Goal: Task Accomplishment & Management: Use online tool/utility

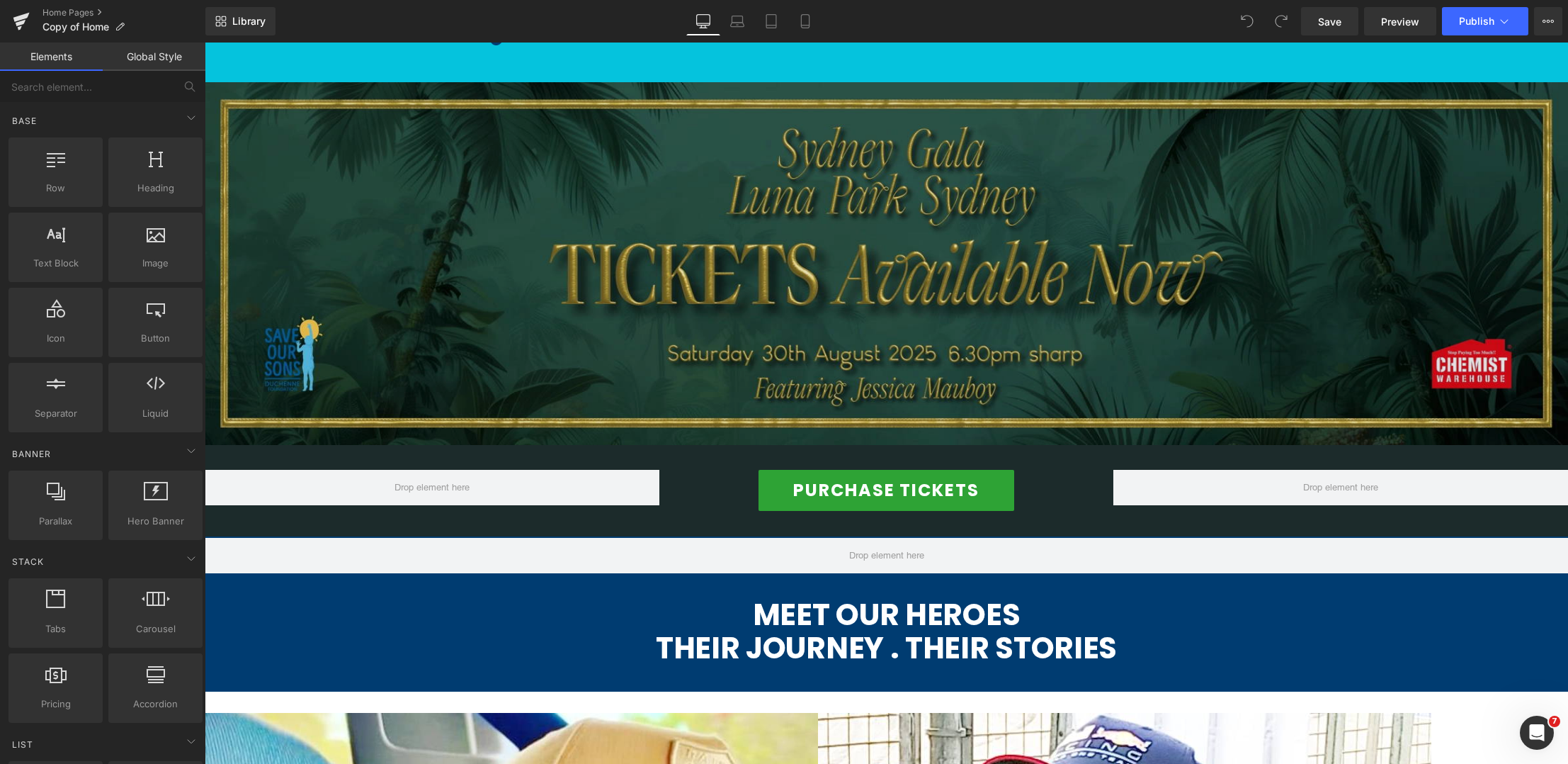
scroll to position [672, 0]
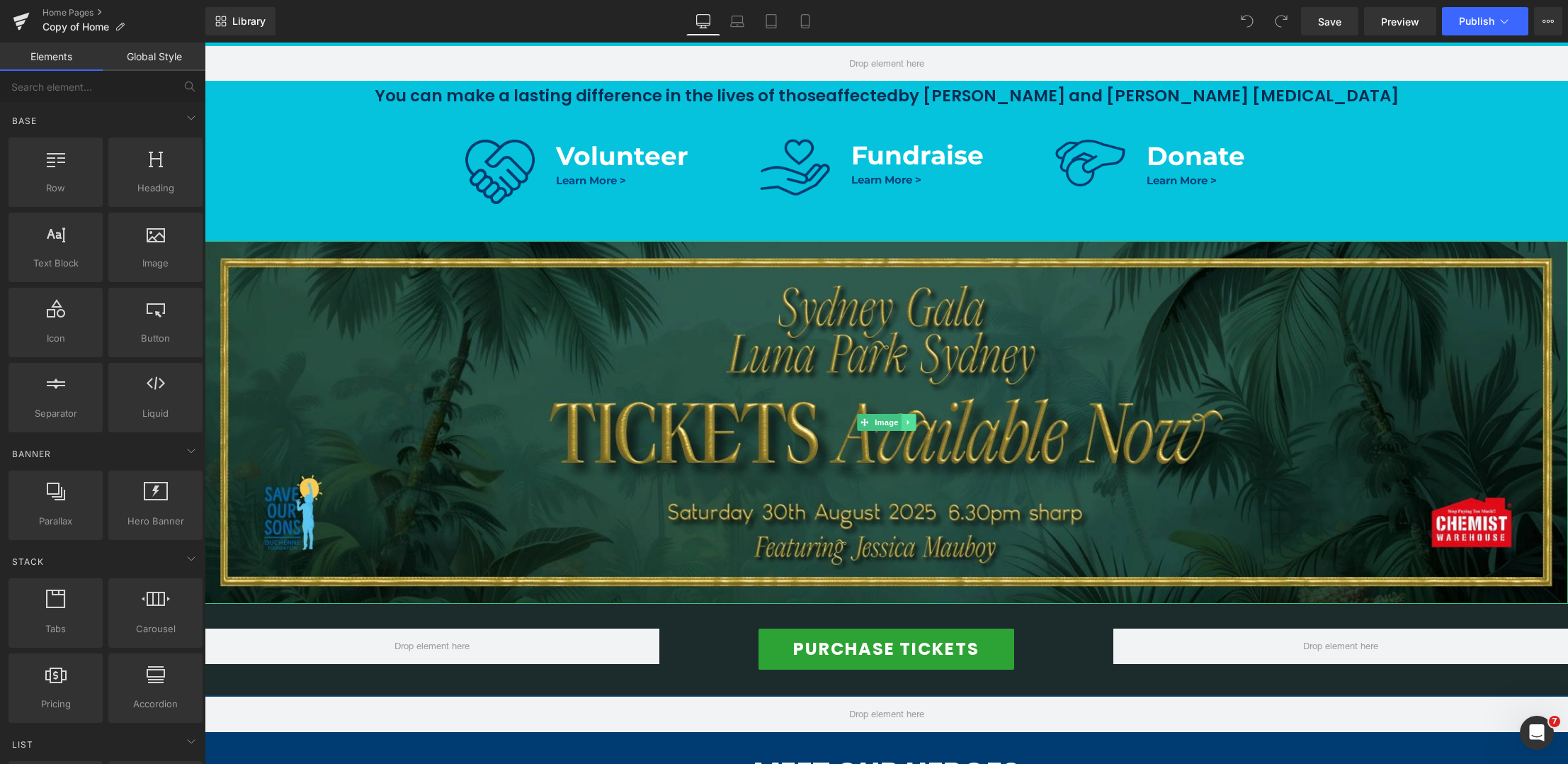
click at [908, 427] on icon at bounding box center [908, 422] width 7 height 8
click at [915, 423] on icon at bounding box center [915, 422] width 7 height 8
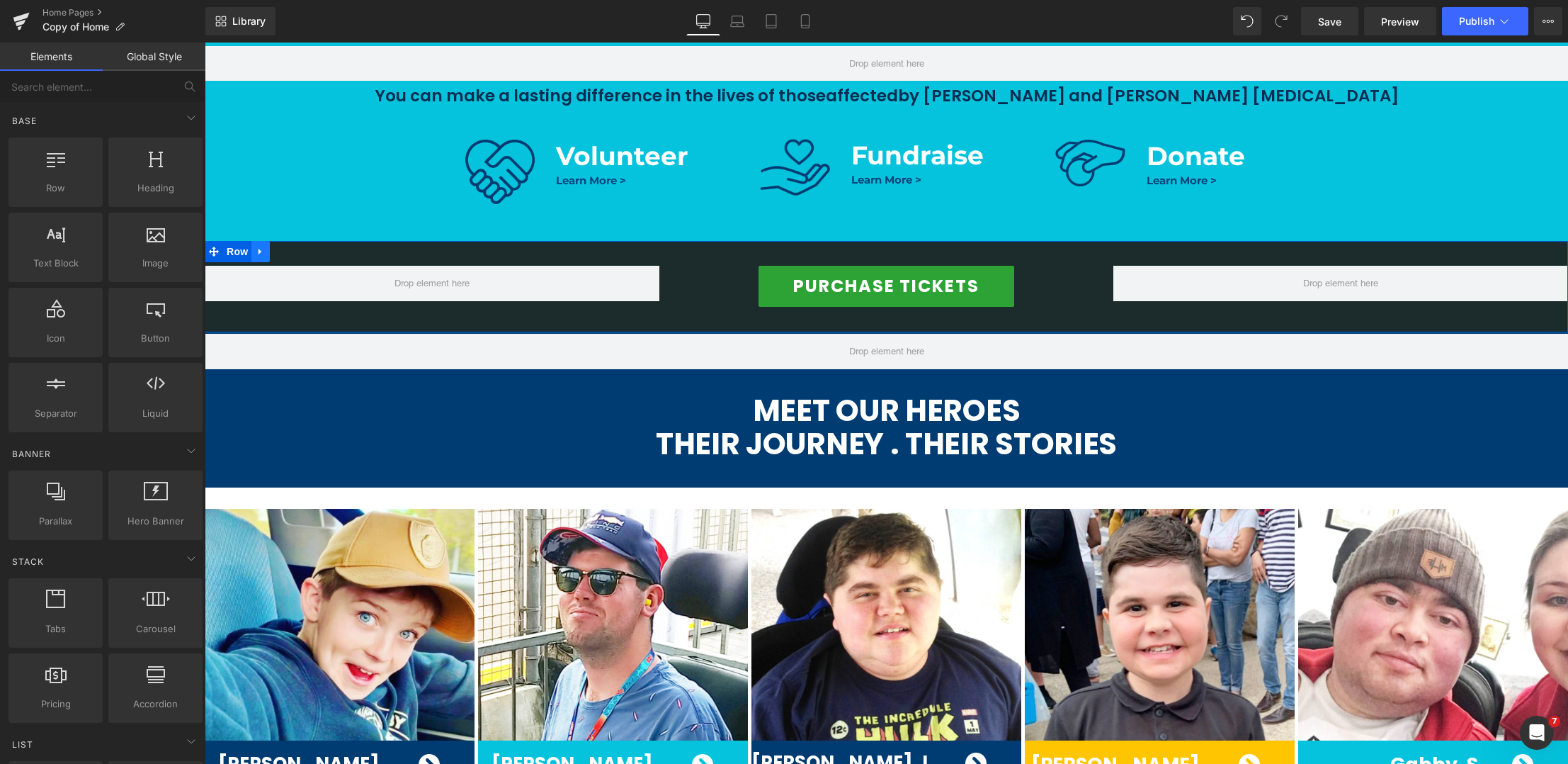
click at [259, 249] on icon at bounding box center [260, 251] width 10 height 10
drag, startPoint x: 296, startPoint y: 251, endPoint x: 362, endPoint y: 275, distance: 70.2
click at [296, 252] on icon at bounding box center [297, 251] width 10 height 10
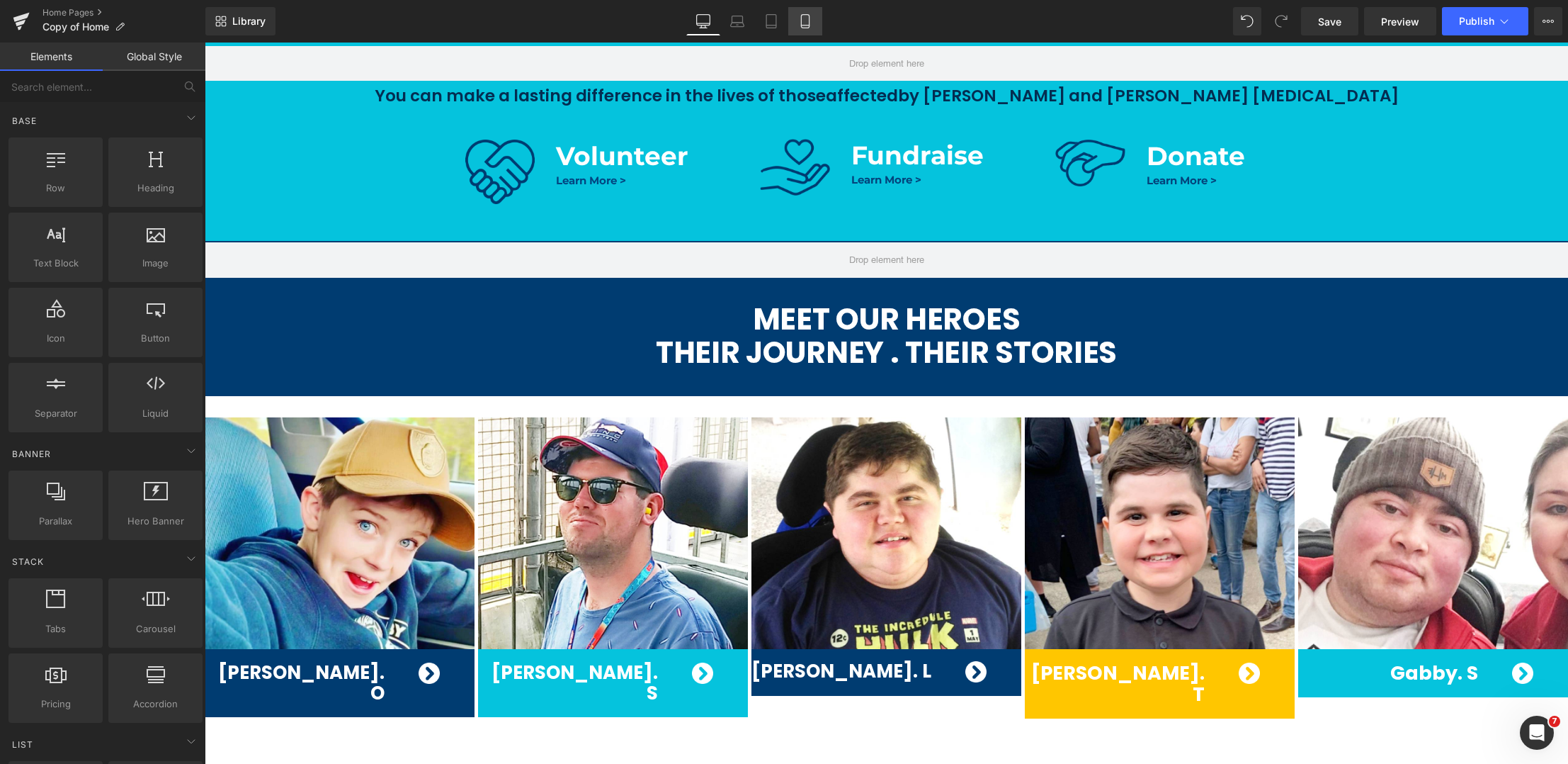
click at [818, 26] on link "Mobile" at bounding box center [804, 21] width 34 height 28
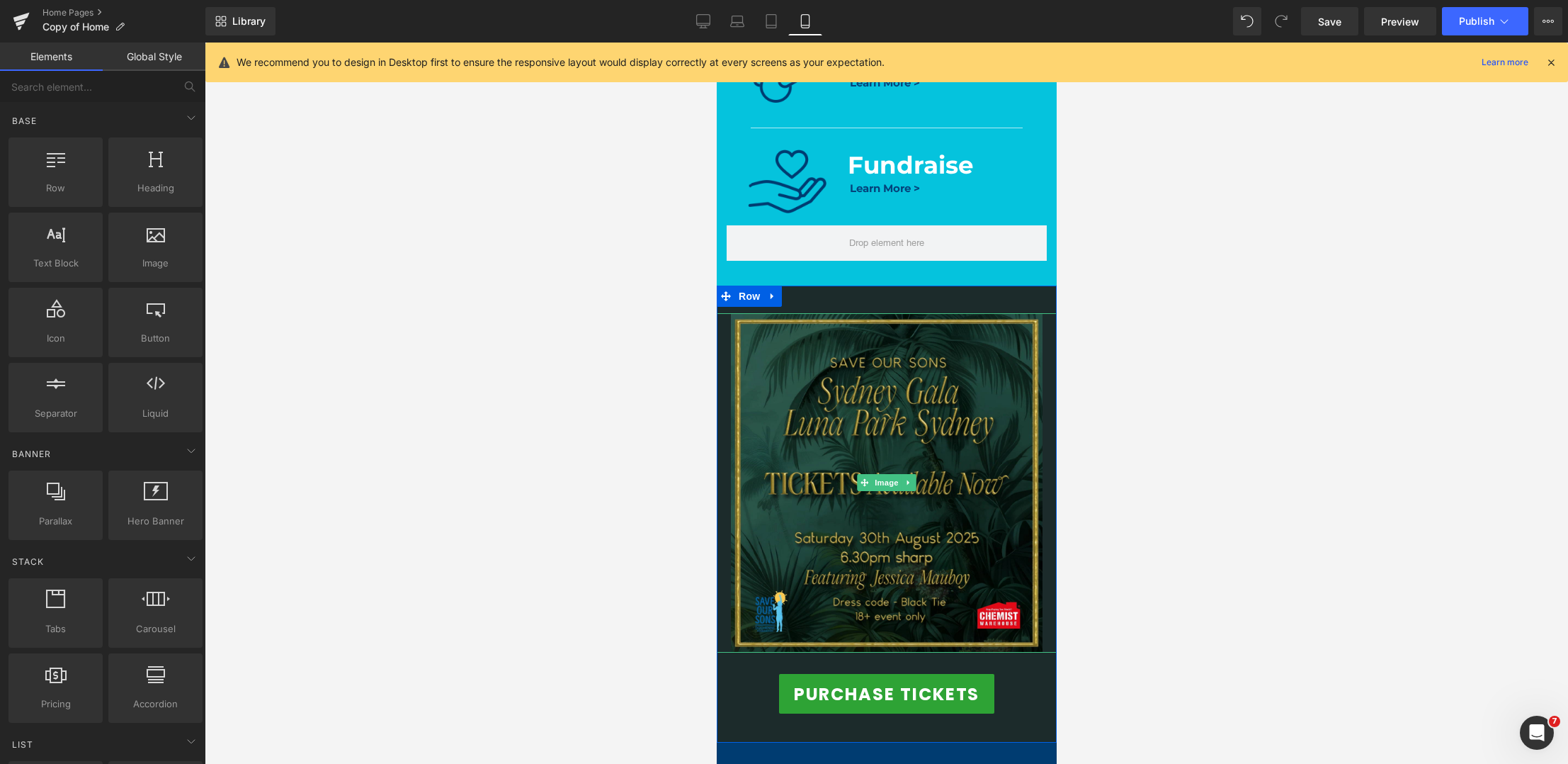
scroll to position [742, 0]
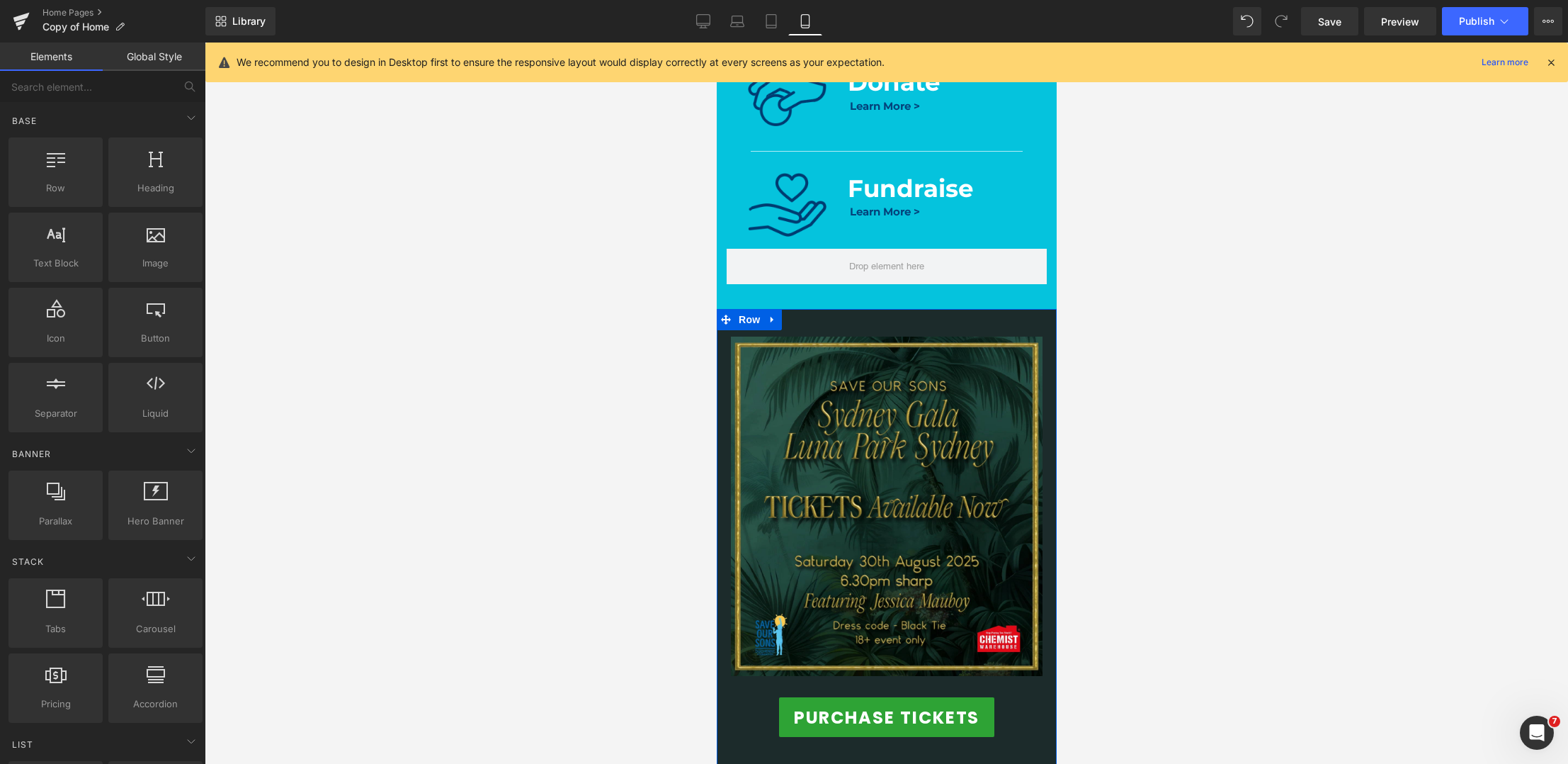
drag, startPoint x: 772, startPoint y: 315, endPoint x: 780, endPoint y: 317, distance: 8.2
click at [774, 315] on icon at bounding box center [771, 319] width 10 height 10
click at [808, 317] on icon at bounding box center [808, 319] width 10 height 10
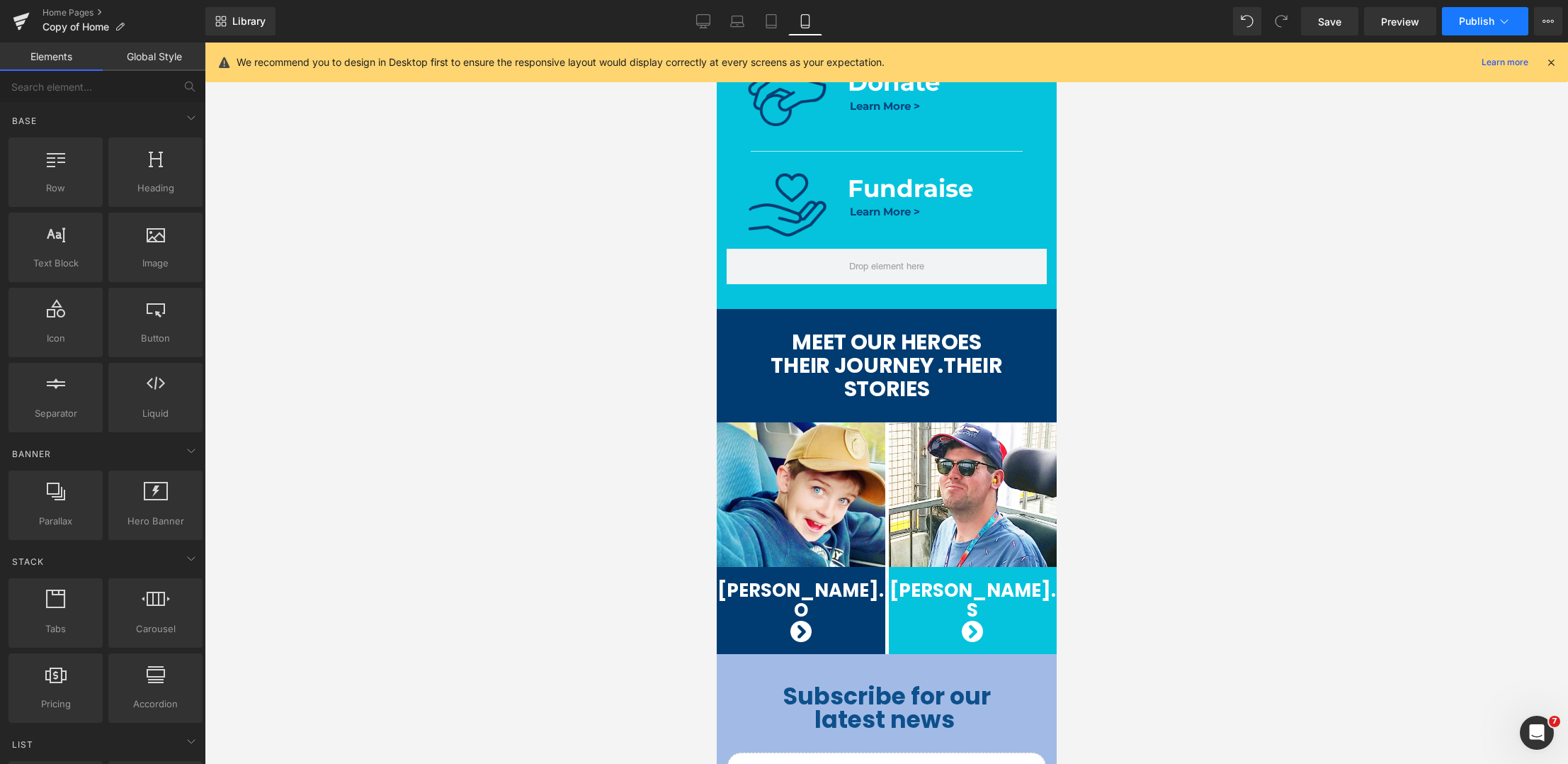
click at [1479, 26] on span "Publish" at bounding box center [1476, 21] width 35 height 11
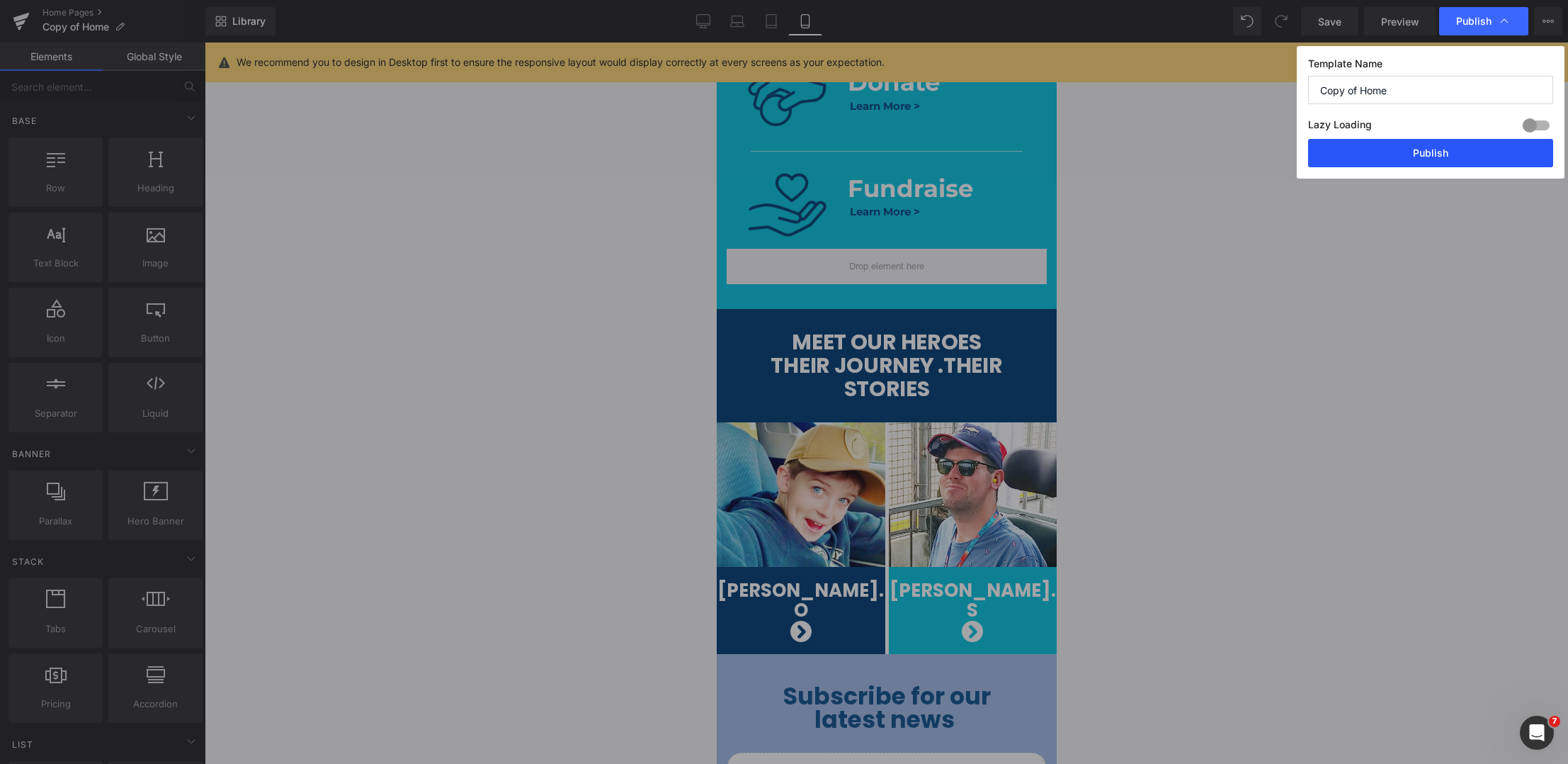
drag, startPoint x: 1444, startPoint y: 160, endPoint x: 1412, endPoint y: 183, distance: 39.4
click at [1444, 160] on button "Publish" at bounding box center [1431, 152] width 245 height 28
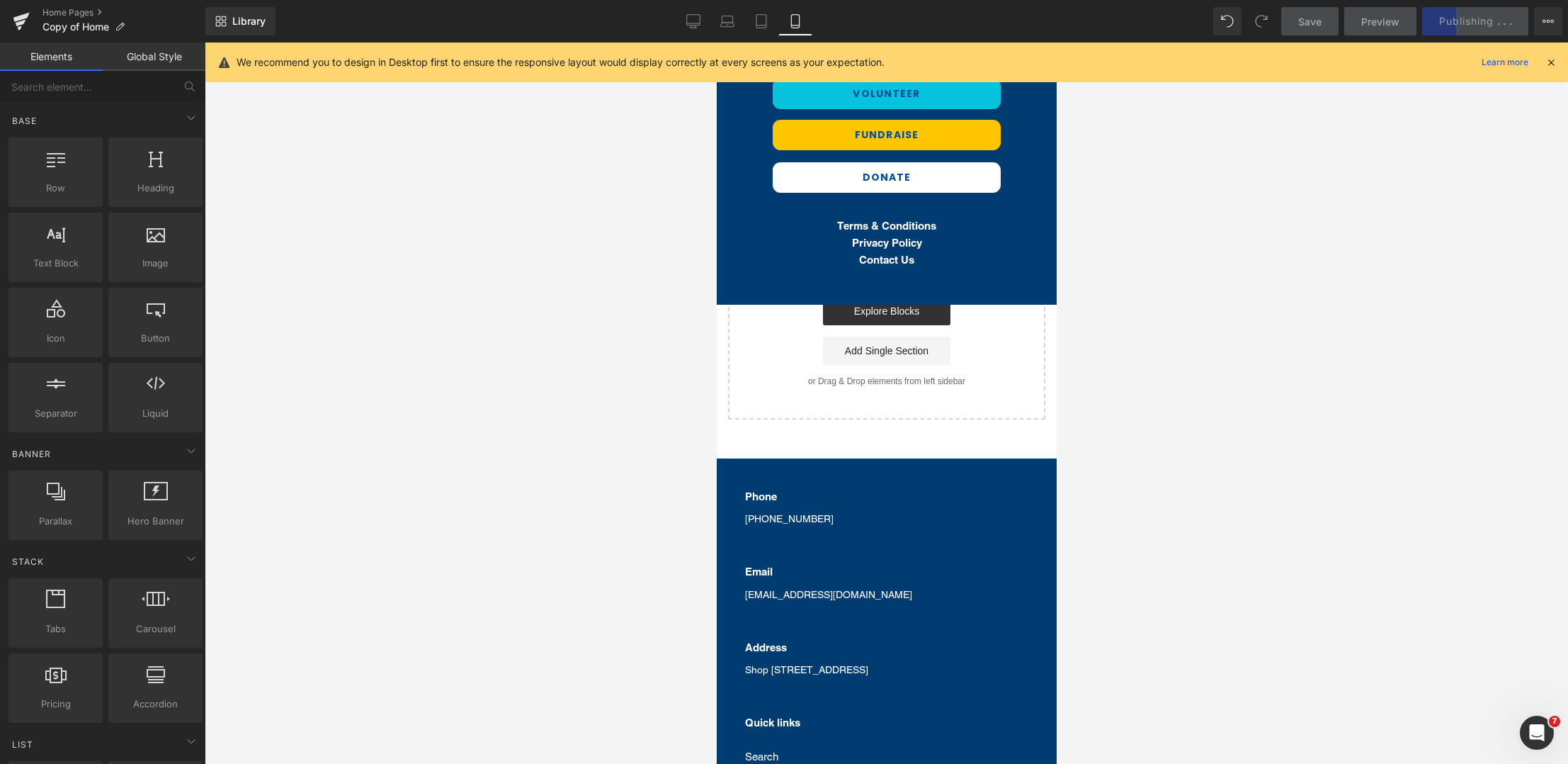
scroll to position [2508, 0]
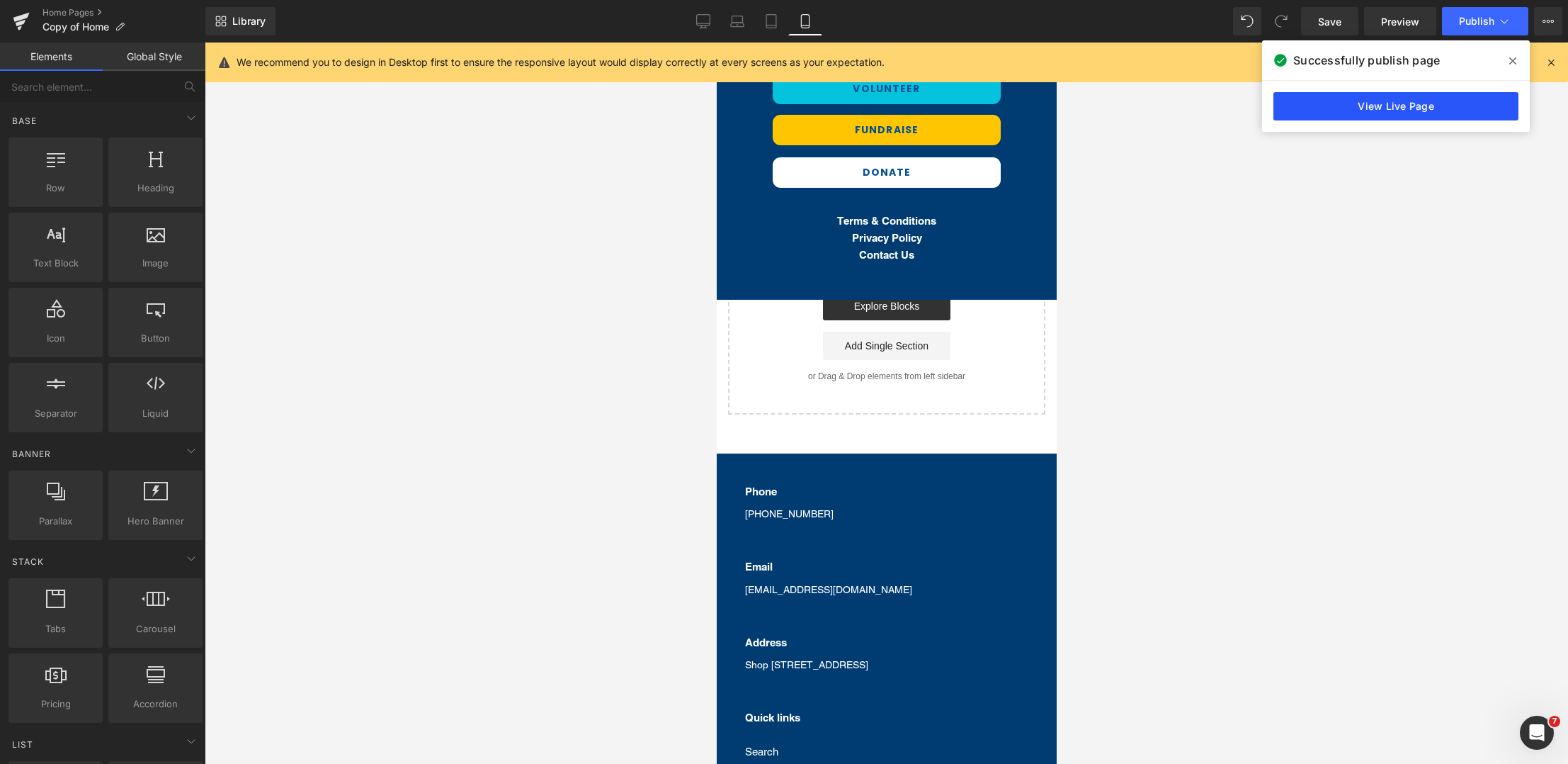
click at [1375, 110] on link "View Live Page" at bounding box center [1395, 106] width 245 height 28
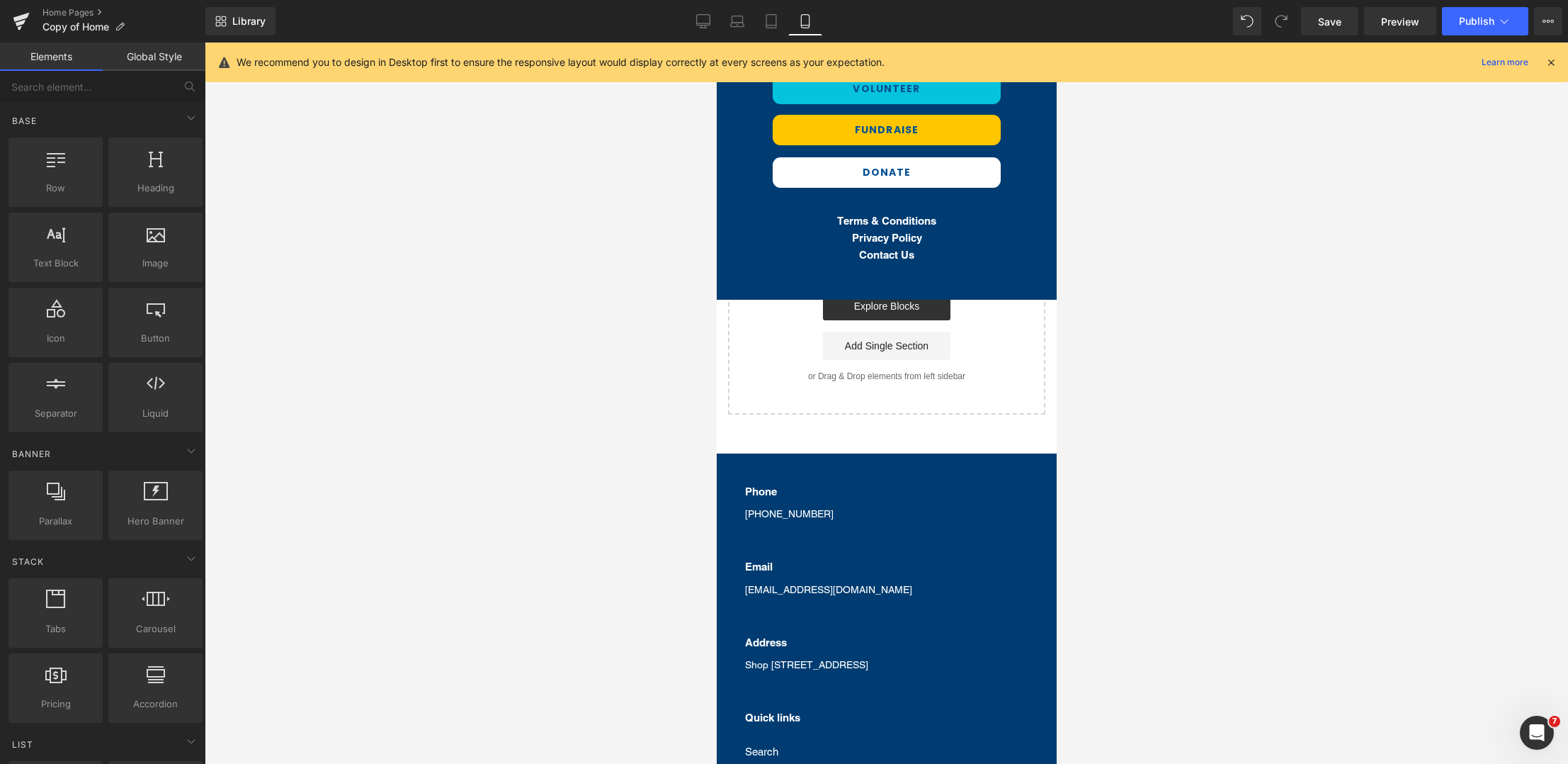
drag, startPoint x: 692, startPoint y: 22, endPoint x: 722, endPoint y: 62, distance: 50.0
click at [692, 21] on link "Desktop" at bounding box center [703, 21] width 34 height 28
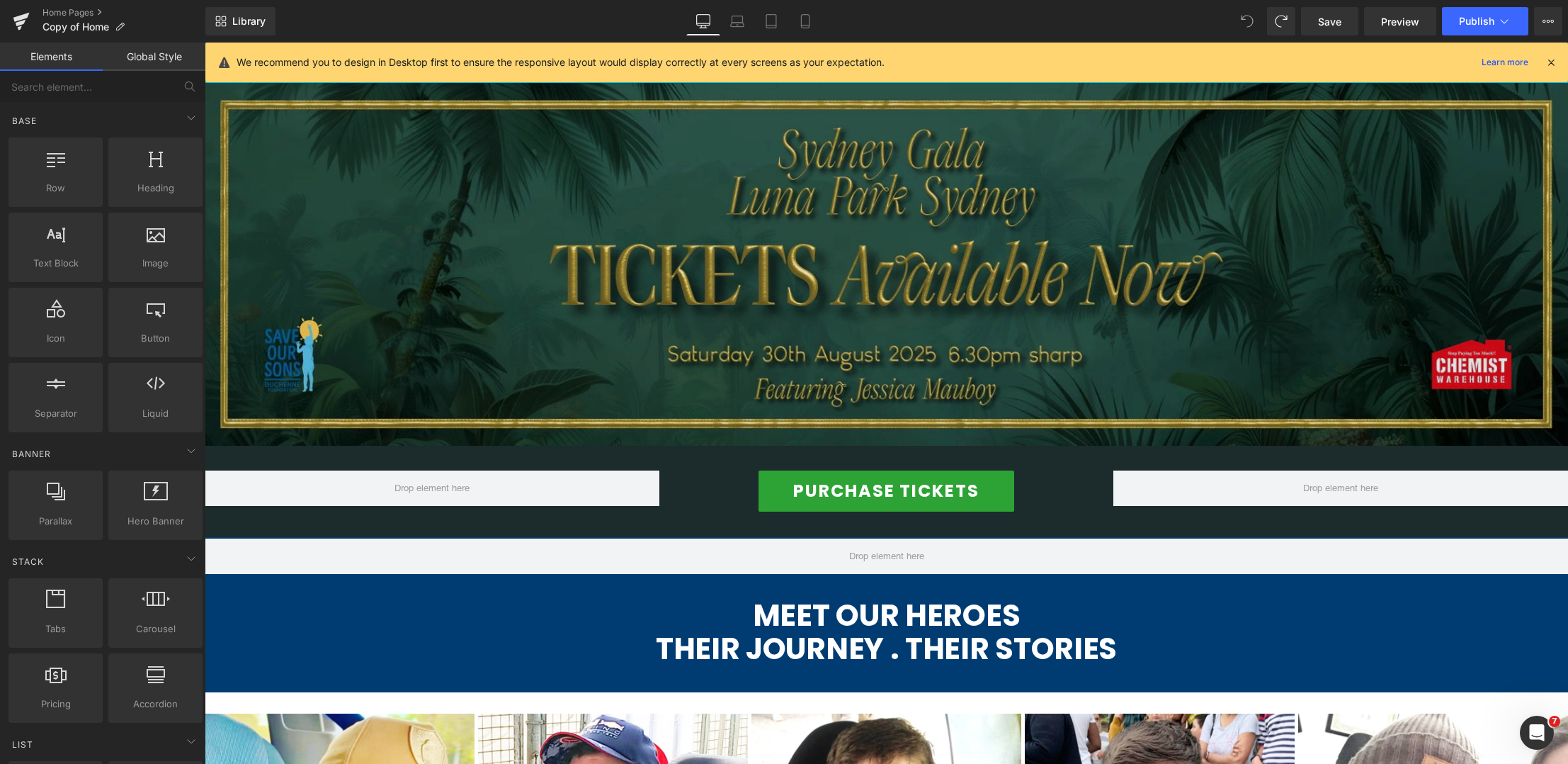
scroll to position [974, 0]
